Goal: Task Accomplishment & Management: Use online tool/utility

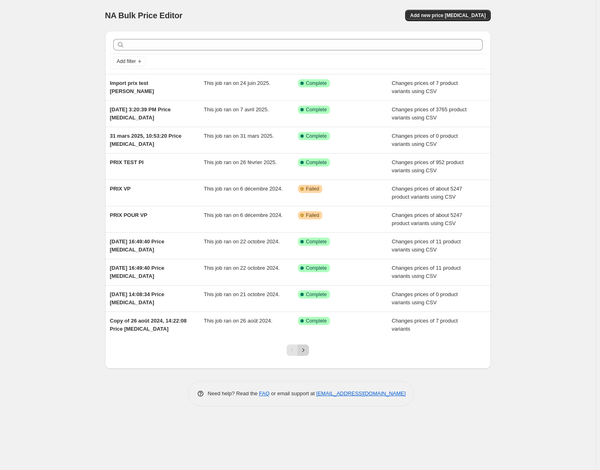
click at [305, 351] on icon "Next" at bounding box center [303, 350] width 8 height 8
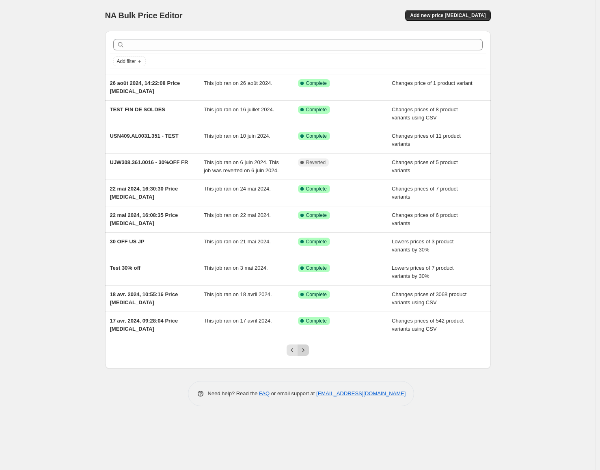
click at [305, 350] on icon "Next" at bounding box center [303, 350] width 8 height 8
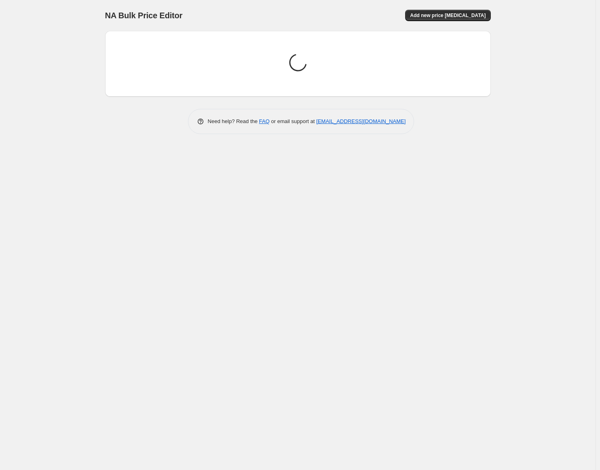
click at [535, 3] on div "NA Bulk Price Editor. This page is ready NA Bulk Price Editor Add new price [ME…" at bounding box center [298, 235] width 596 height 470
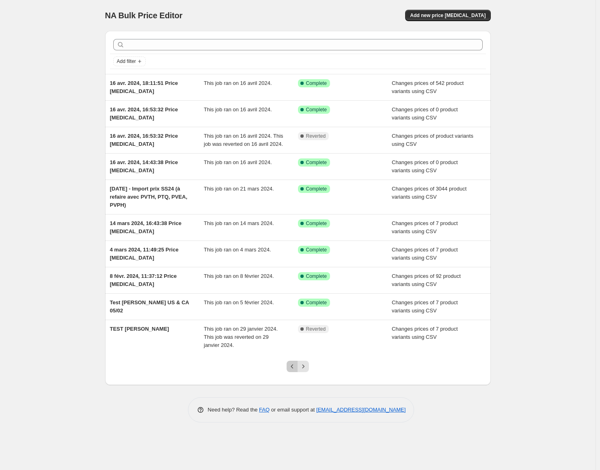
click at [296, 369] on button "Previous" at bounding box center [292, 366] width 11 height 11
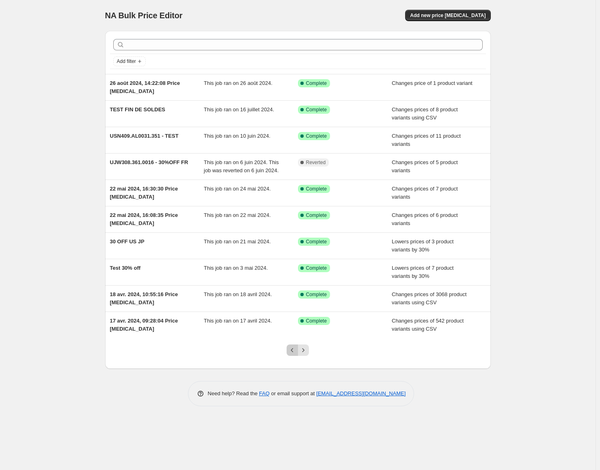
click at [294, 348] on icon "Previous" at bounding box center [292, 350] width 8 height 8
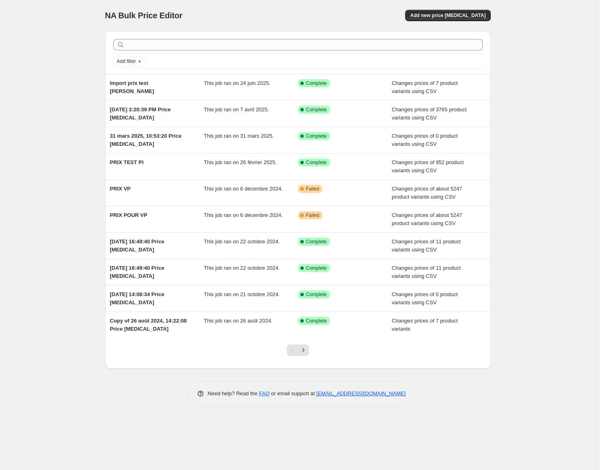
click at [55, 88] on div "NA Bulk Price Editor. This page is ready NA Bulk Price Editor Add new price [ME…" at bounding box center [298, 235] width 596 height 470
drag, startPoint x: 304, startPoint y: 348, endPoint x: 310, endPoint y: 363, distance: 16.0
click at [310, 363] on div at bounding box center [297, 353] width 33 height 31
click at [306, 352] on icon "Next" at bounding box center [303, 350] width 8 height 8
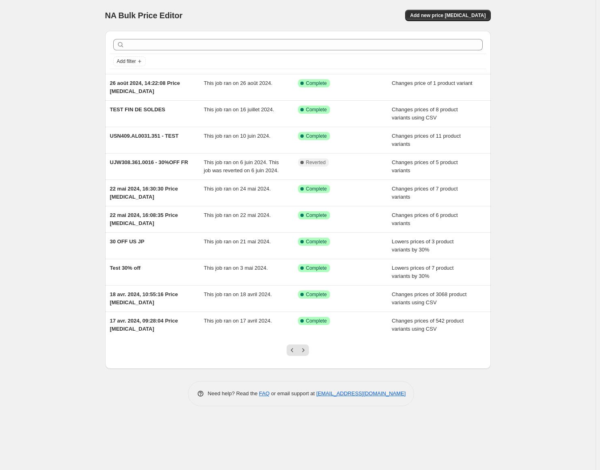
drag, startPoint x: 524, startPoint y: 296, endPoint x: 574, endPoint y: 292, distance: 50.1
click at [574, 292] on div "NA Bulk Price Editor. This page is ready NA Bulk Price Editor Add new price [ME…" at bounding box center [298, 235] width 596 height 470
click at [304, 354] on button "Next" at bounding box center [303, 349] width 11 height 11
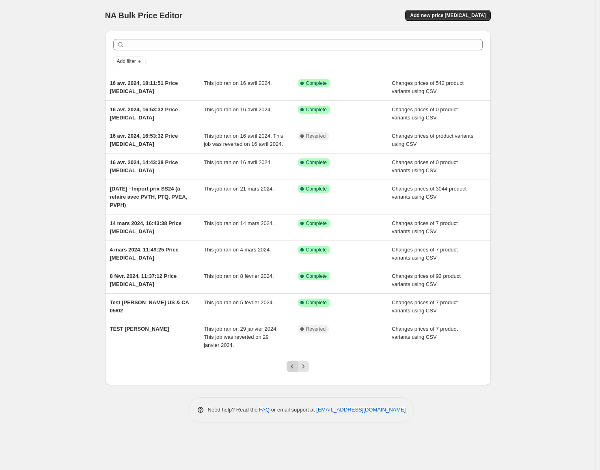
click at [287, 366] on button "Previous" at bounding box center [292, 366] width 11 height 11
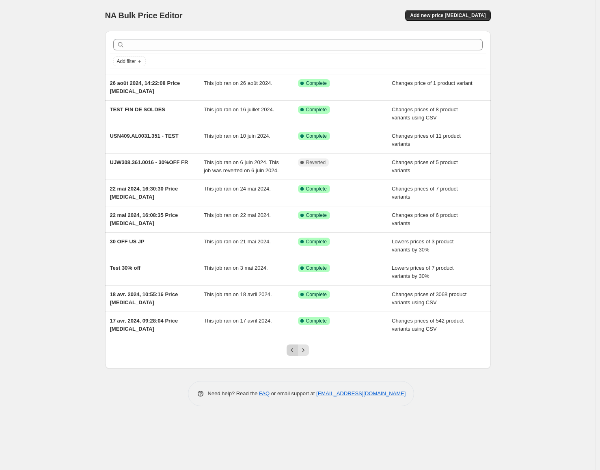
click at [292, 350] on icon "Previous" at bounding box center [292, 350] width 2 height 4
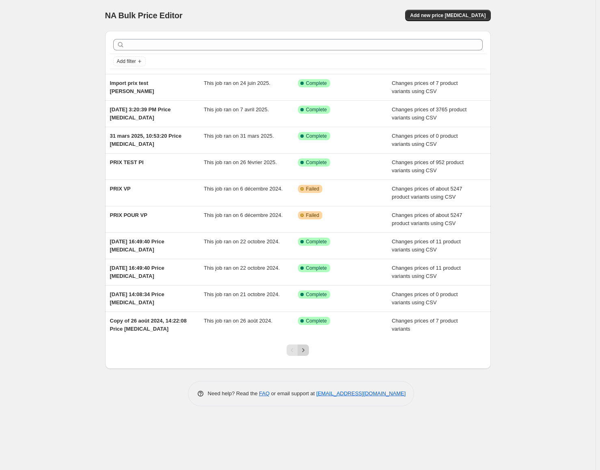
click at [304, 349] on icon "Next" at bounding box center [303, 350] width 8 height 8
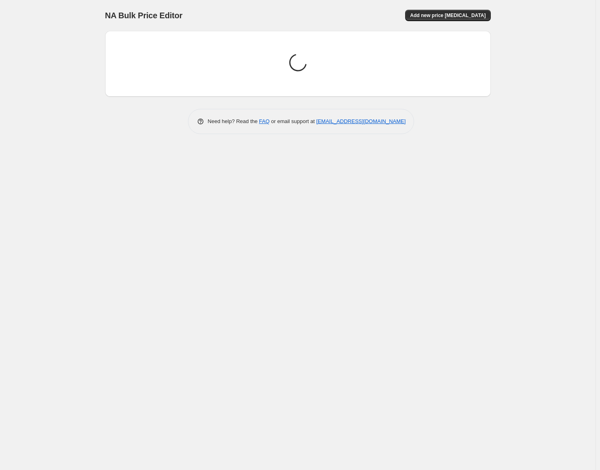
click at [31, 61] on div "NA Bulk Price Editor. This page is ready NA Bulk Price Editor Add new price [ME…" at bounding box center [298, 235] width 596 height 470
